Goal: Find specific page/section: Find specific page/section

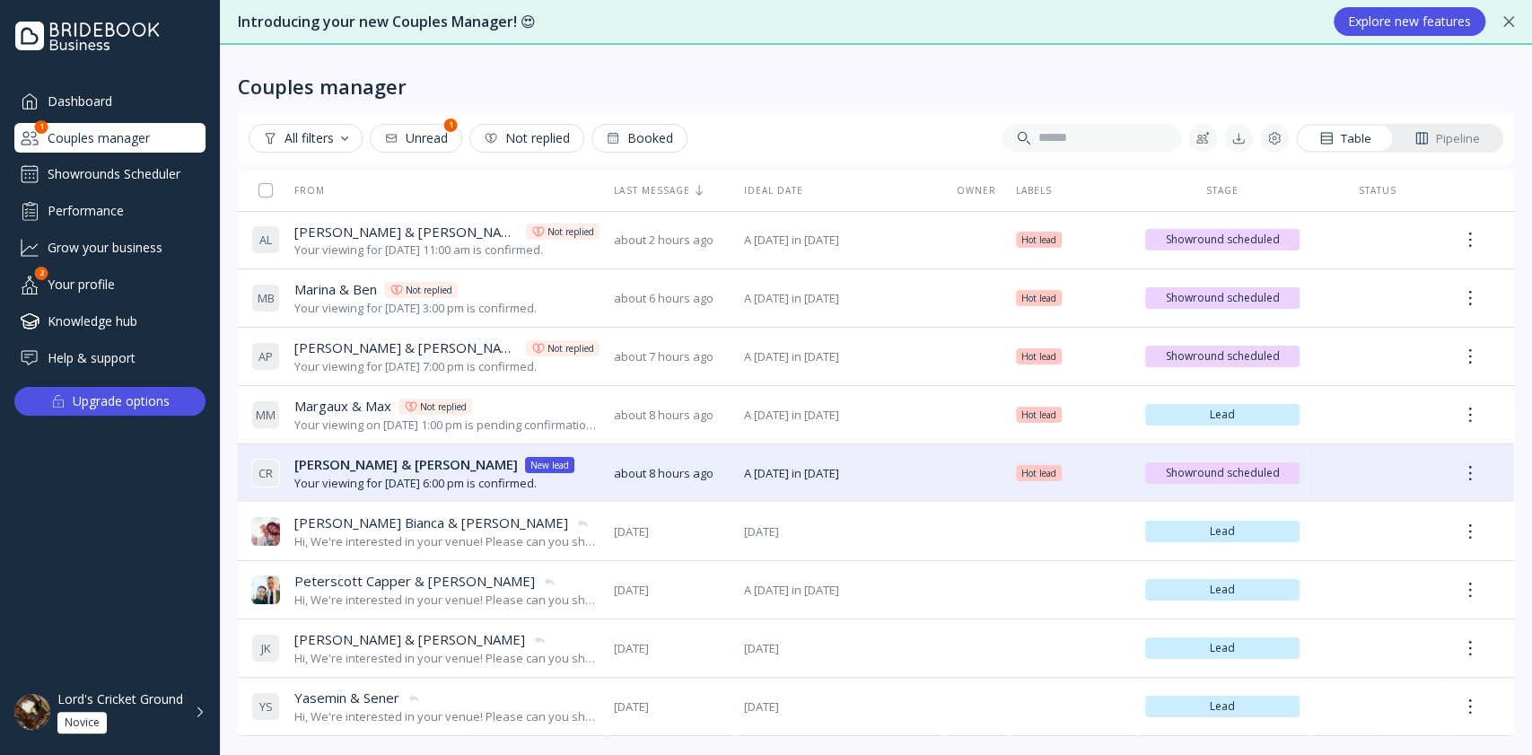
drag, startPoint x: 116, startPoint y: 253, endPoint x: 208, endPoint y: 276, distance: 95.4
click at [116, 253] on div "Grow your business" at bounding box center [109, 247] width 191 height 30
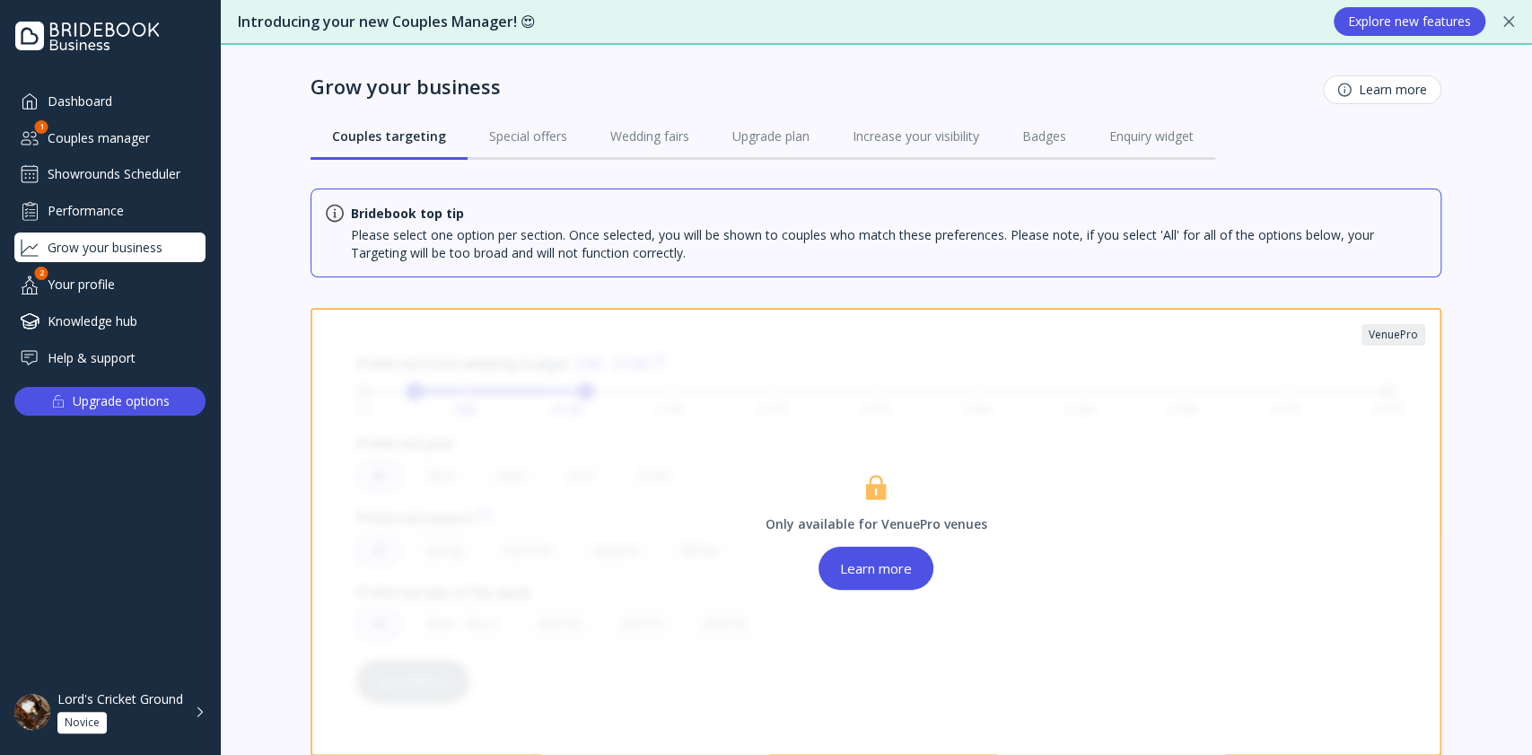
click at [93, 101] on div "Dashboard" at bounding box center [109, 101] width 191 height 30
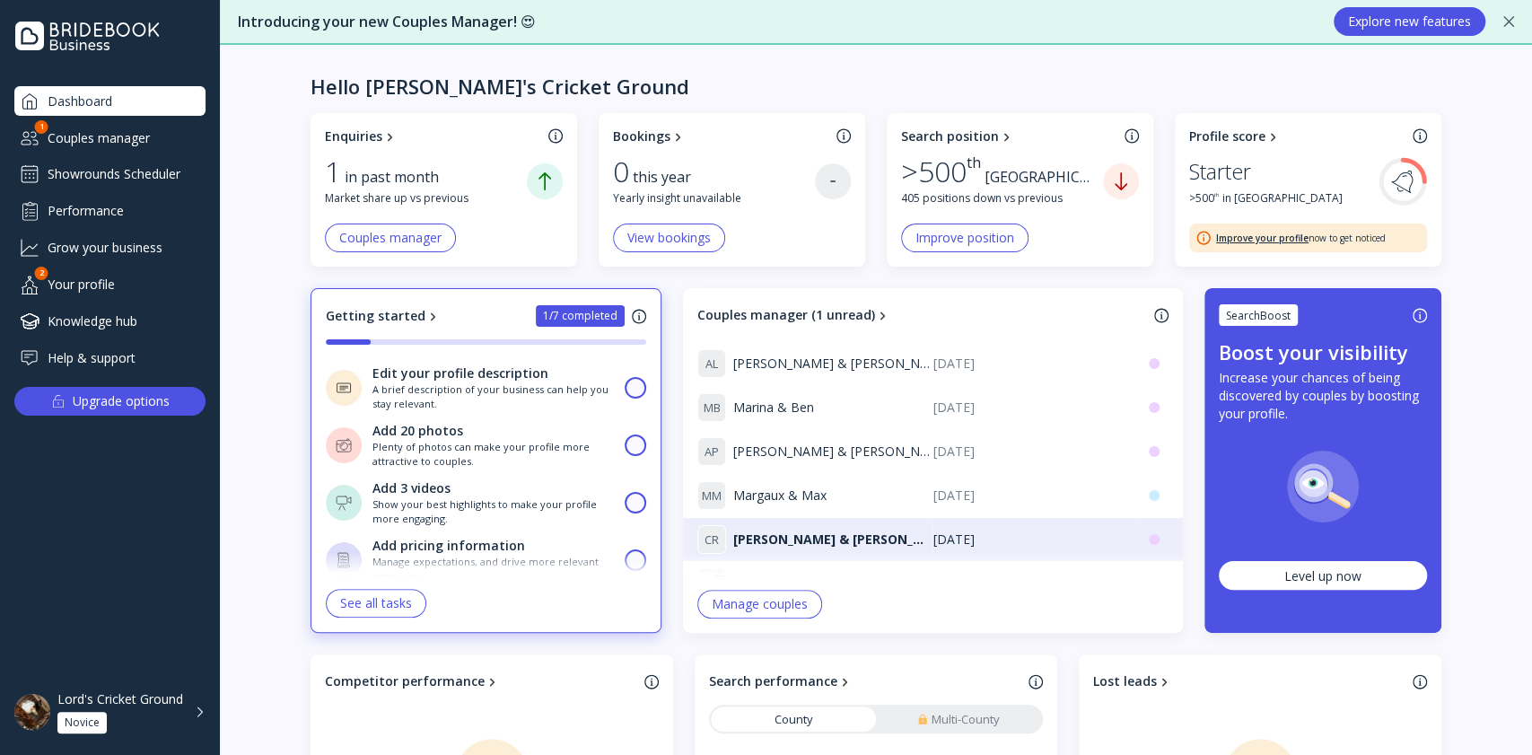
click at [996, 178] on div "[GEOGRAPHIC_DATA]" at bounding box center [1044, 177] width 118 height 21
click at [77, 202] on div "Performance" at bounding box center [109, 211] width 191 height 30
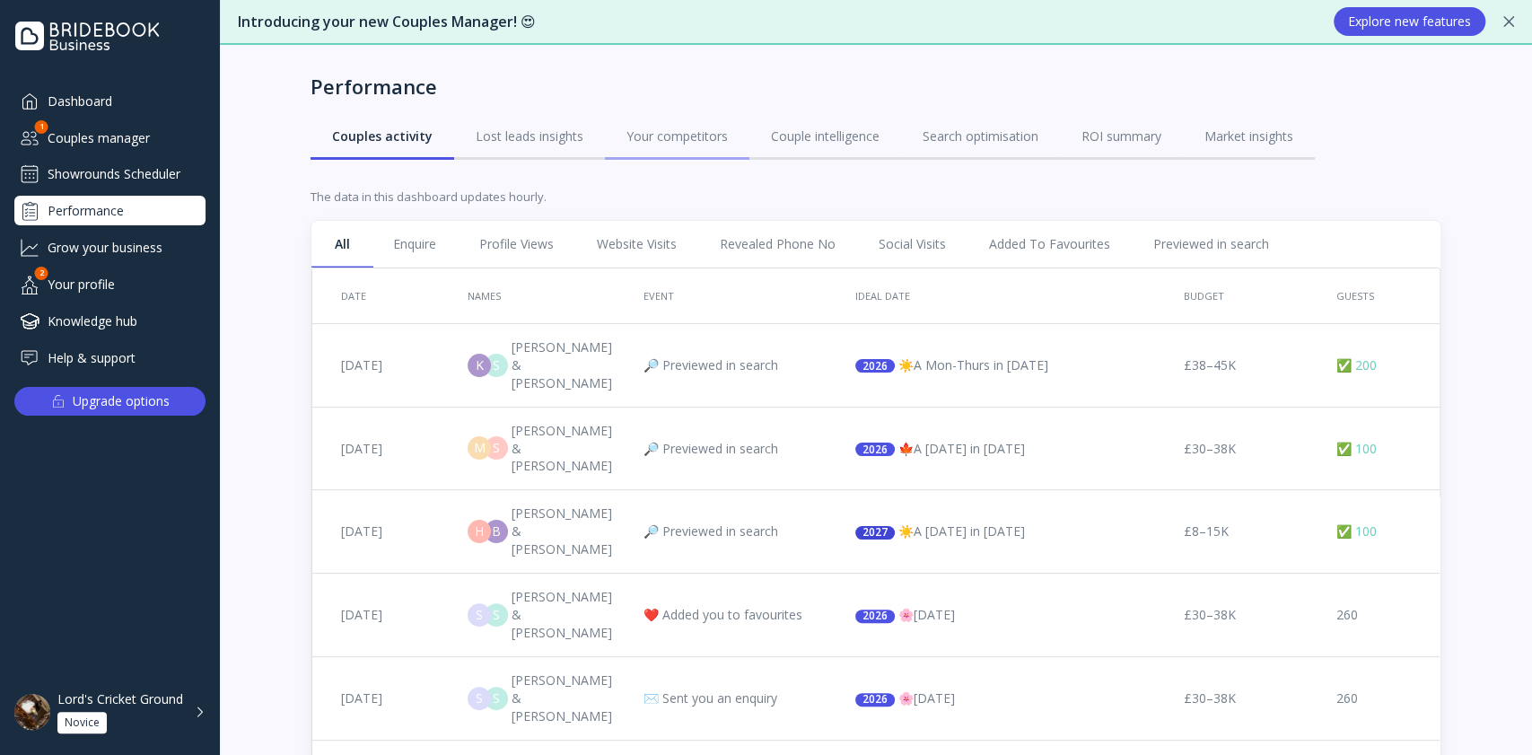
click at [671, 134] on div "Your competitors" at bounding box center [677, 136] width 101 height 18
